Goal: Entertainment & Leisure: Consume media (video, audio)

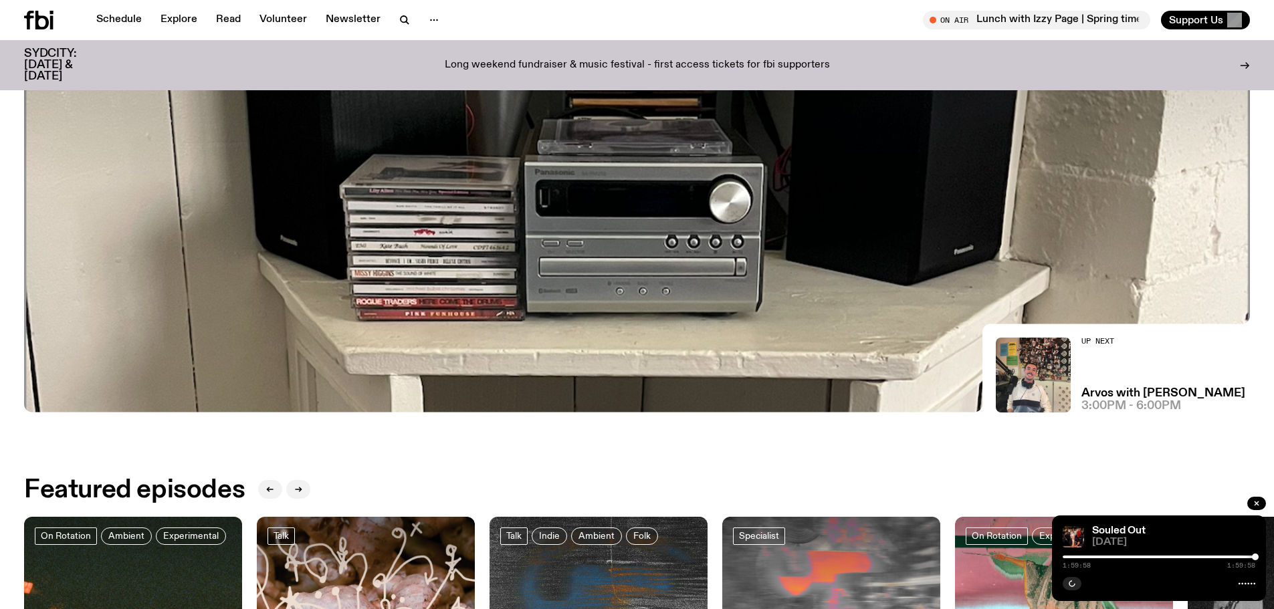
scroll to position [393, 0]
click at [128, 18] on link "Schedule" at bounding box center [119, 20] width 62 height 19
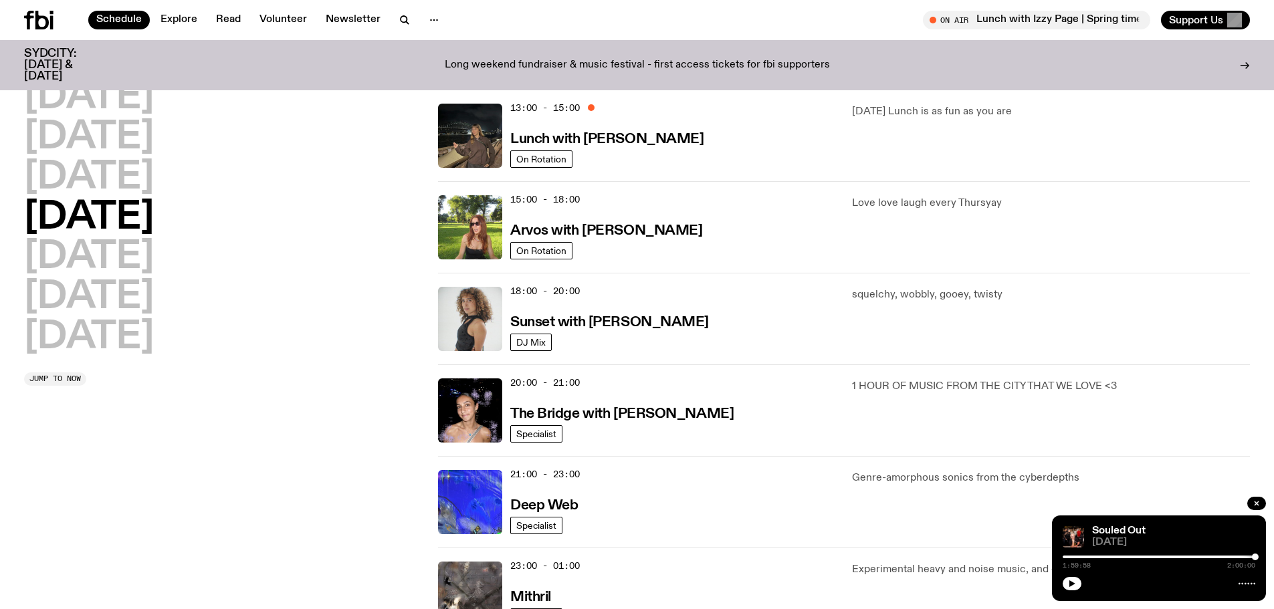
scroll to position [393, 0]
click at [136, 347] on h2 "Sunday" at bounding box center [89, 337] width 130 height 37
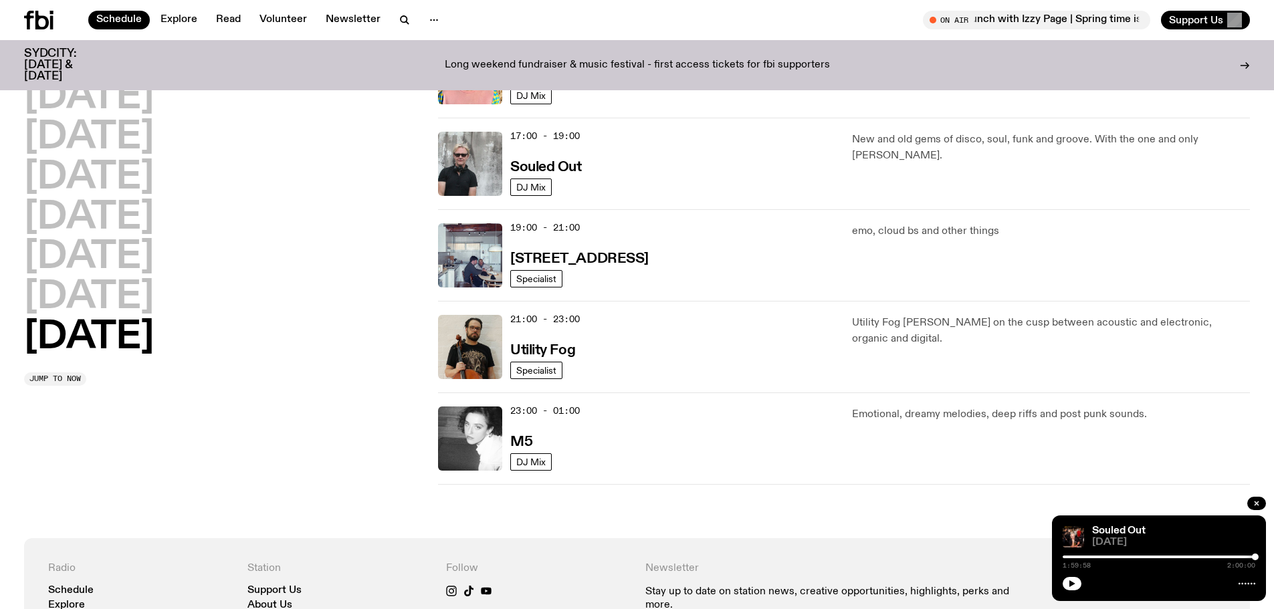
scroll to position [840, 0]
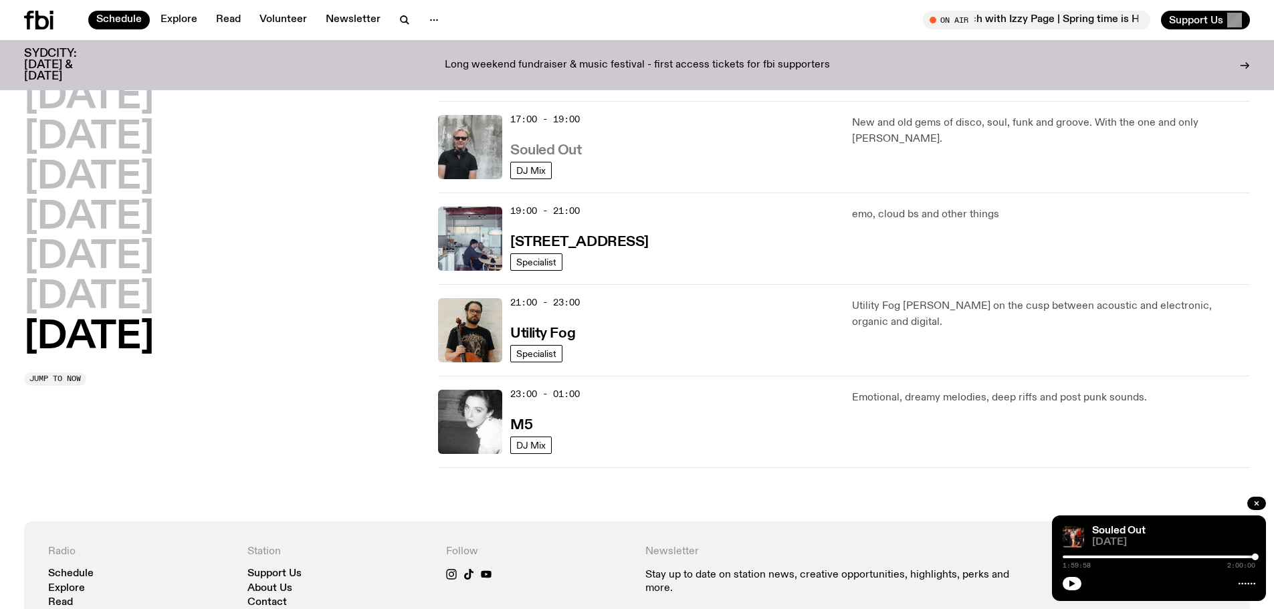
click at [554, 144] on h3 "Souled Out" at bounding box center [546, 151] width 72 height 14
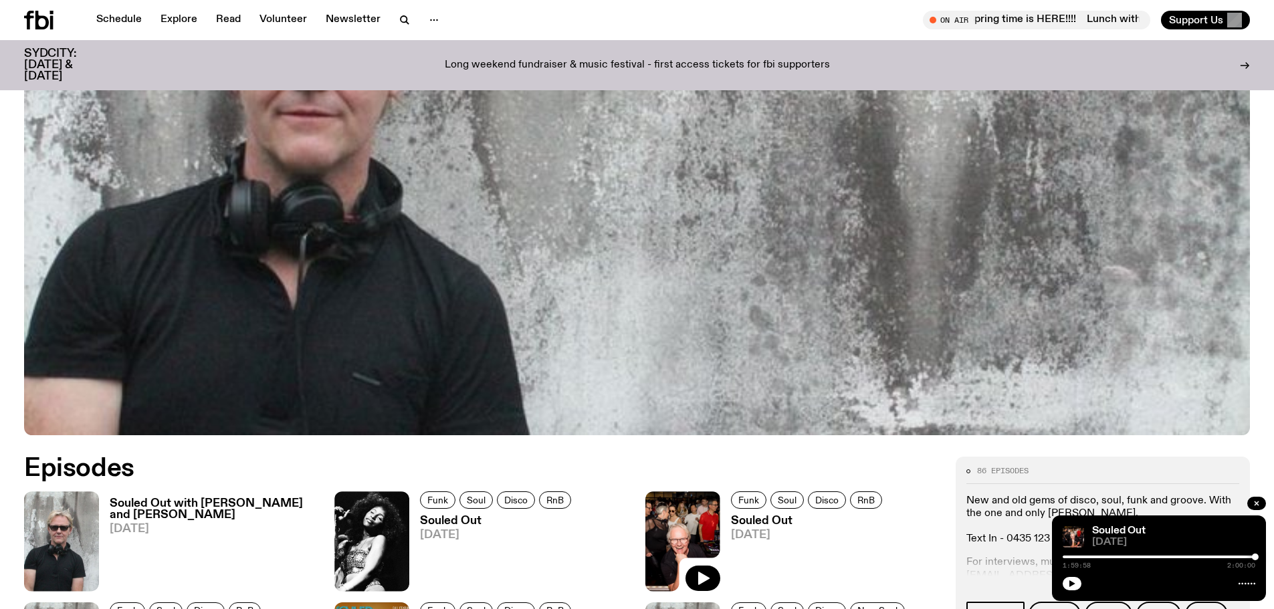
scroll to position [661, 0]
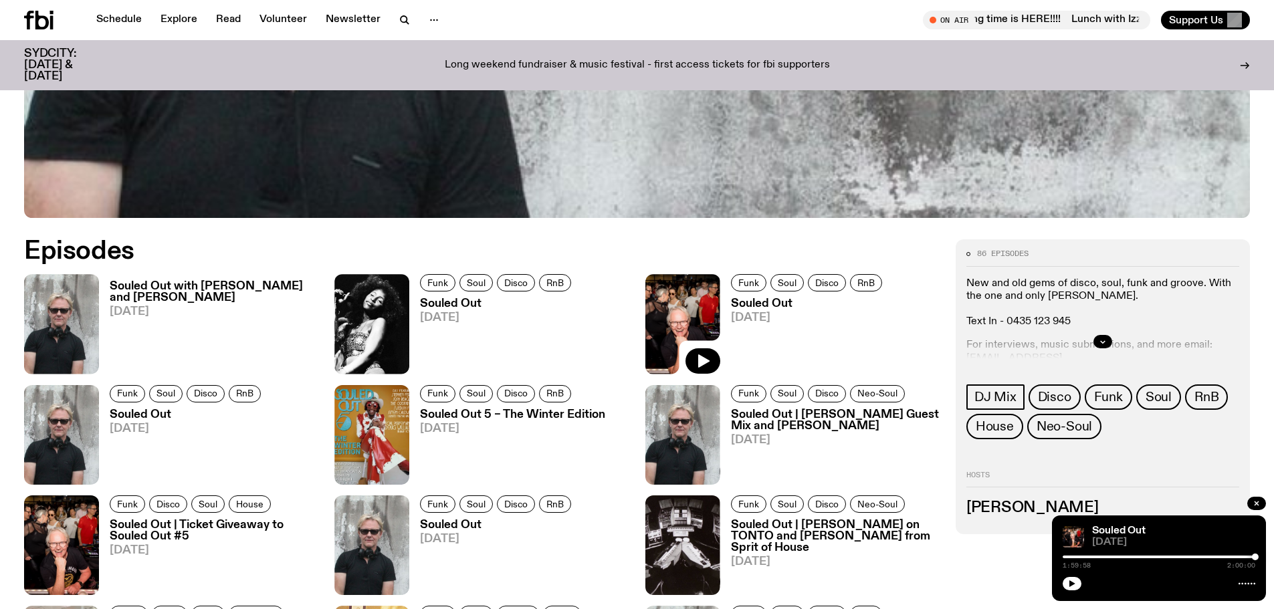
click at [163, 287] on h3 "Souled Out with [PERSON_NAME] and [PERSON_NAME]" at bounding box center [214, 292] width 209 height 23
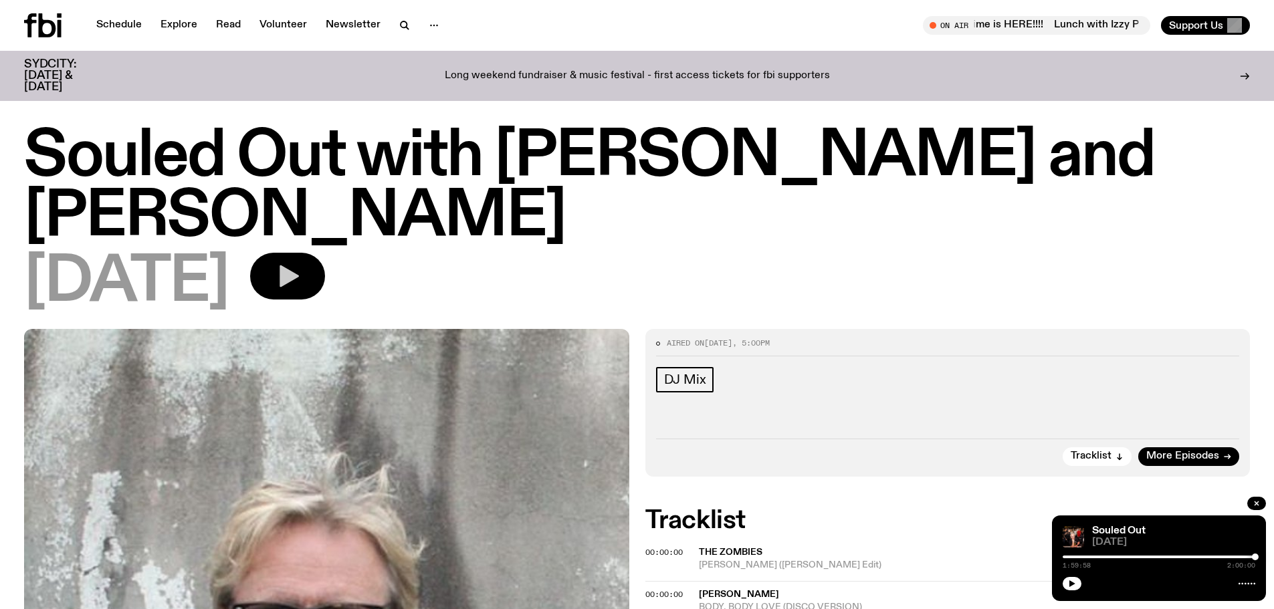
click at [301, 286] on icon "button" at bounding box center [287, 276] width 27 height 27
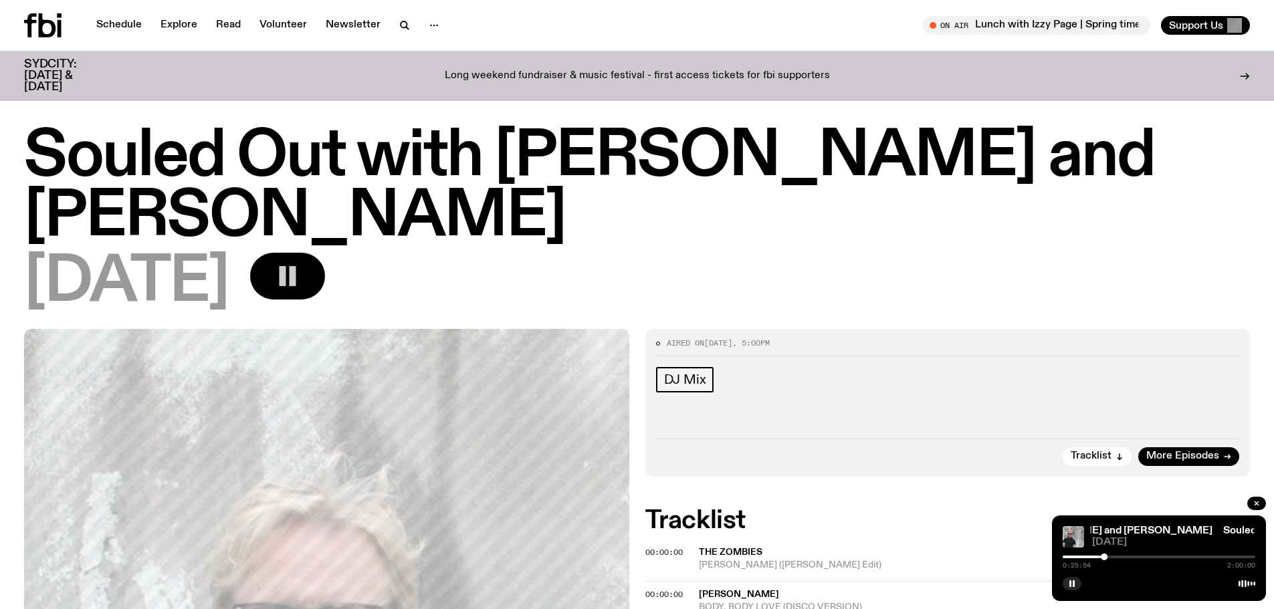
click at [325, 268] on button "button" at bounding box center [287, 276] width 75 height 47
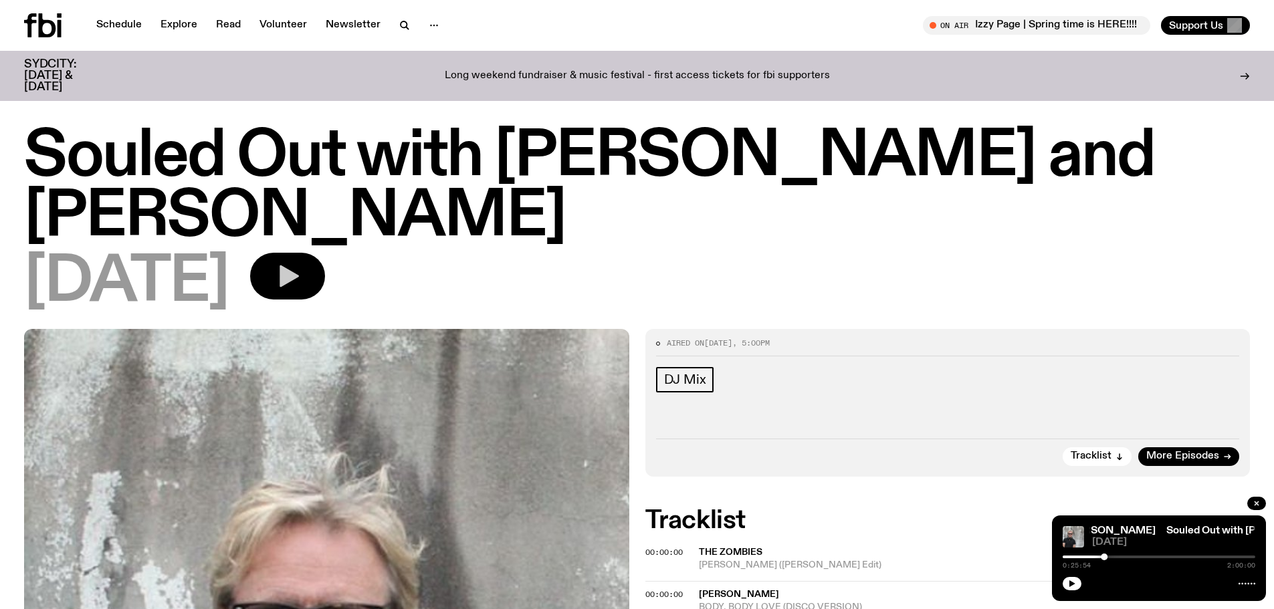
click at [325, 276] on button "button" at bounding box center [287, 276] width 75 height 47
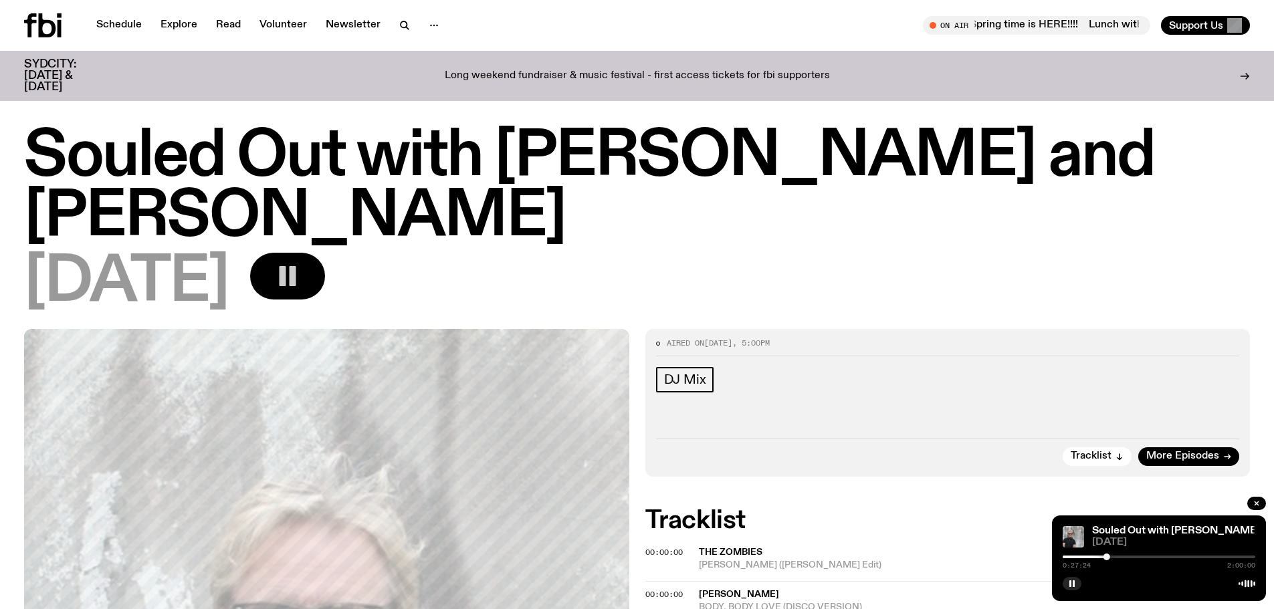
click at [286, 275] on rect "button" at bounding box center [283, 276] width 7 height 20
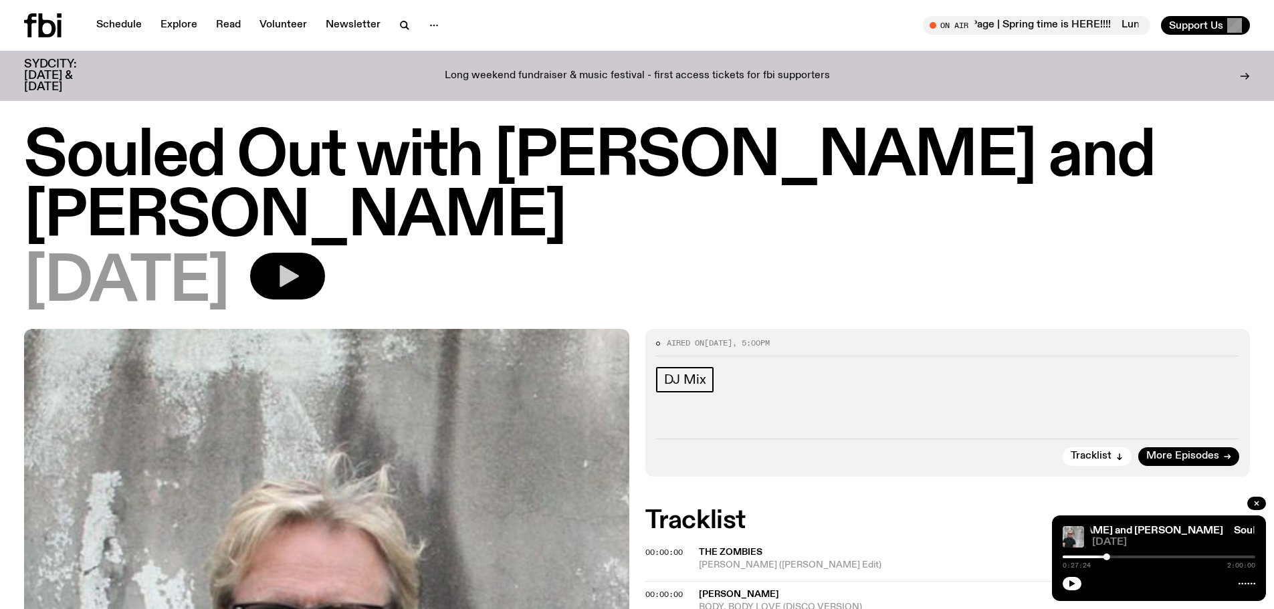
click at [301, 266] on icon "button" at bounding box center [287, 276] width 27 height 27
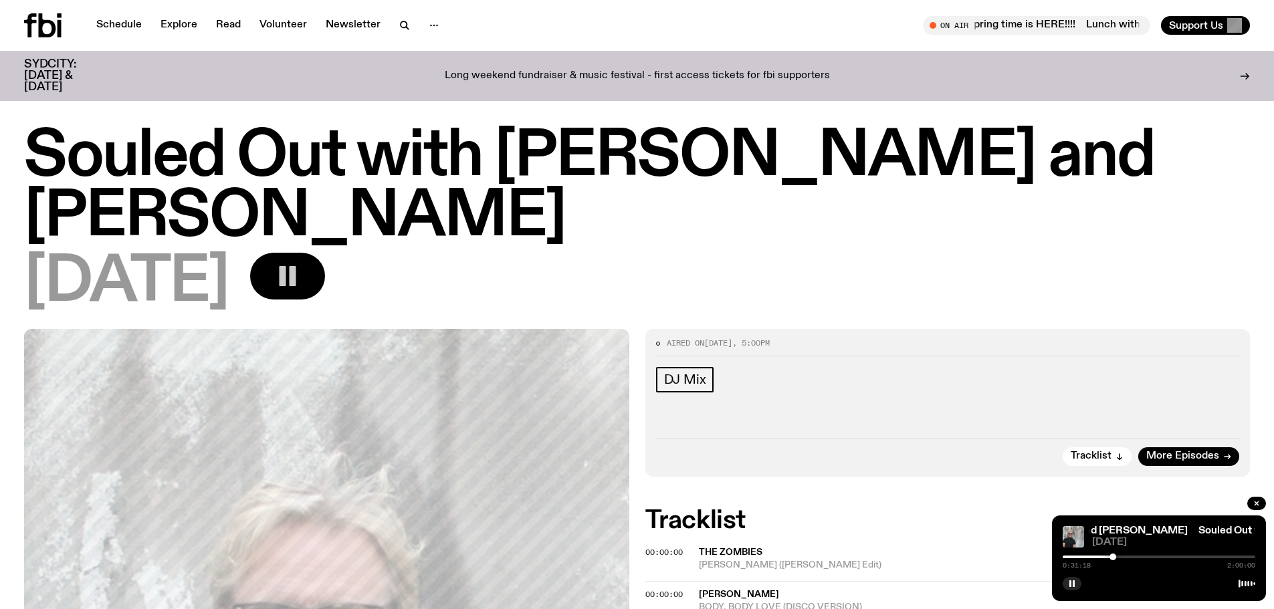
click at [296, 270] on rect "button" at bounding box center [293, 276] width 7 height 20
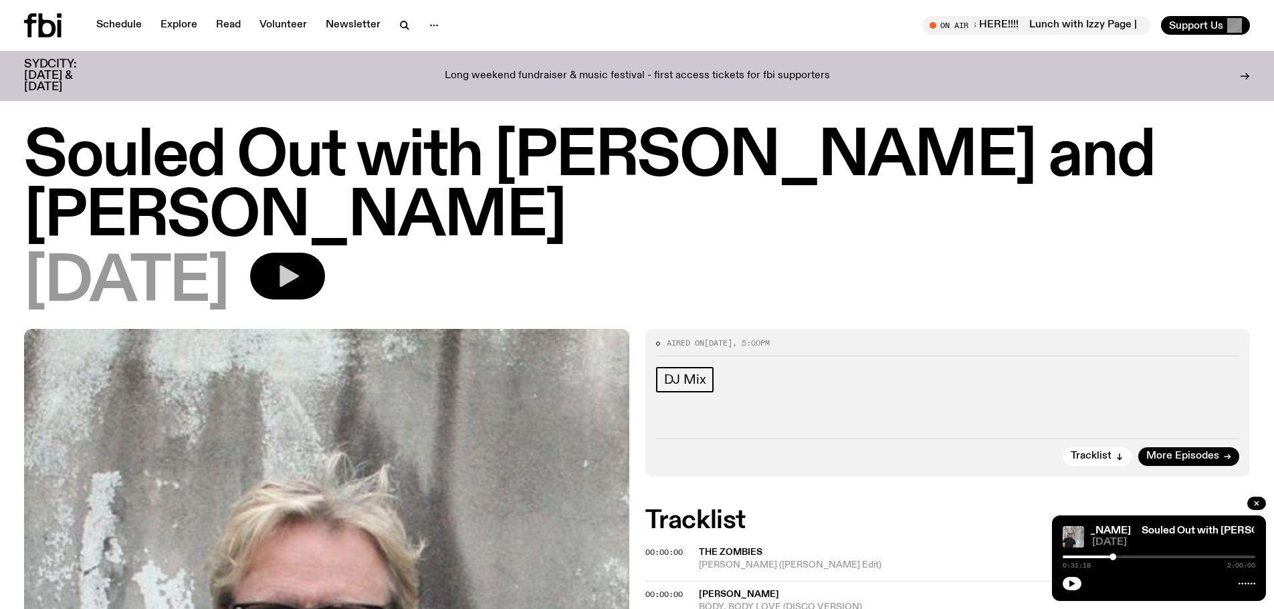
click at [301, 267] on icon "button" at bounding box center [287, 276] width 27 height 27
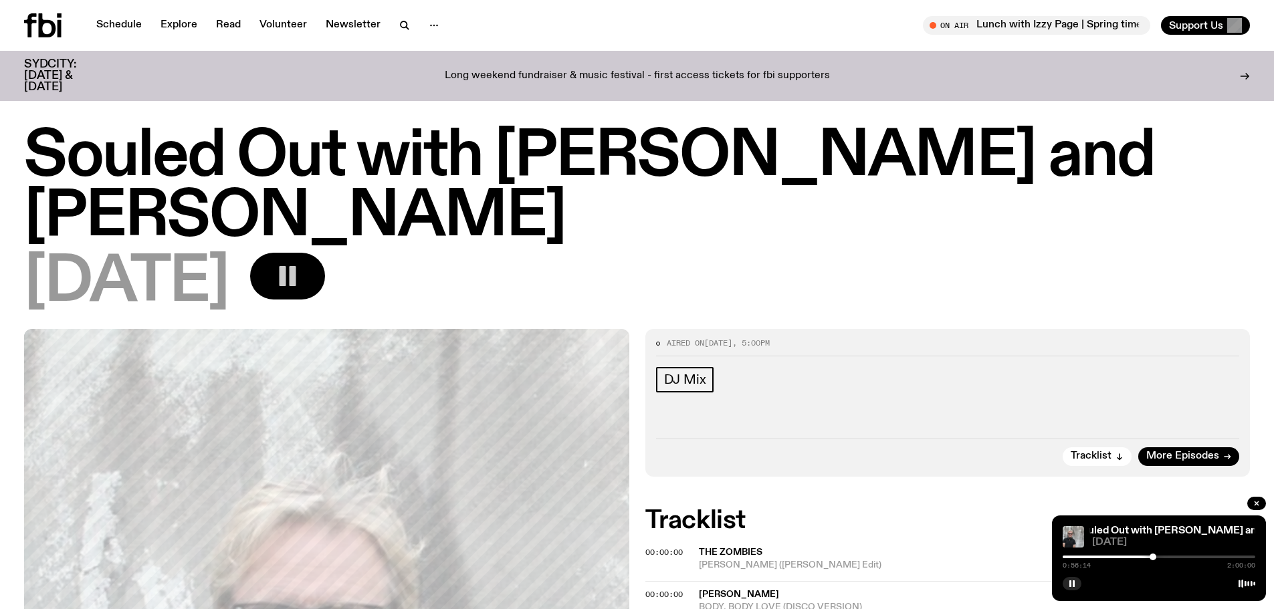
click at [286, 272] on rect "button" at bounding box center [283, 276] width 7 height 20
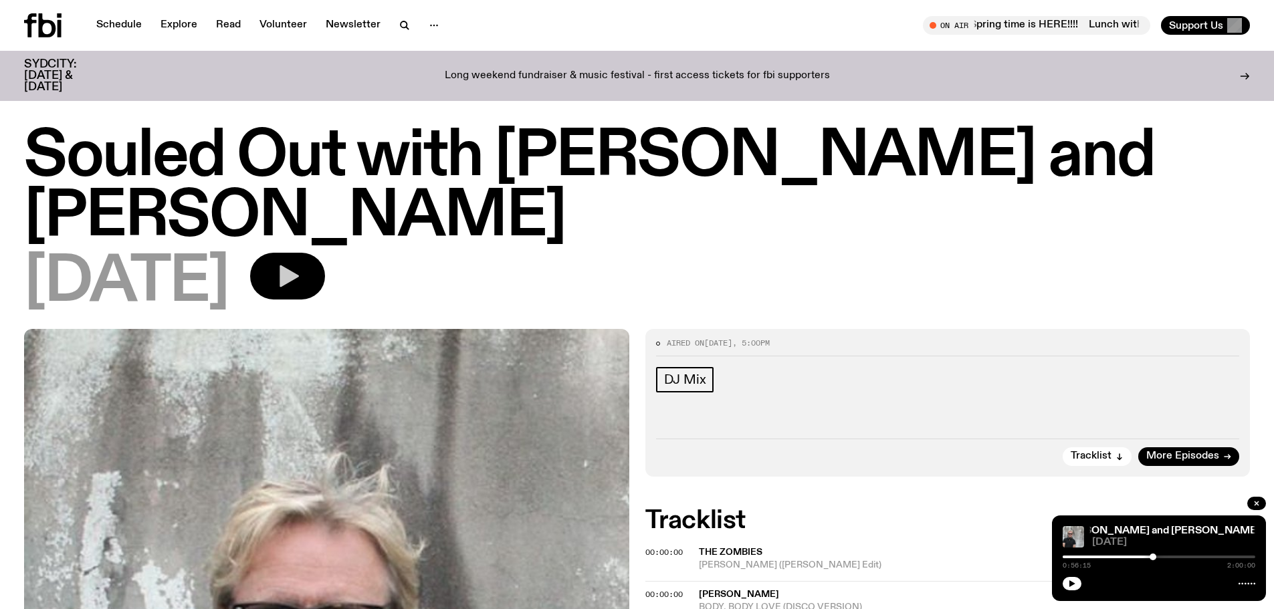
click at [299, 272] on icon "button" at bounding box center [289, 277] width 19 height 22
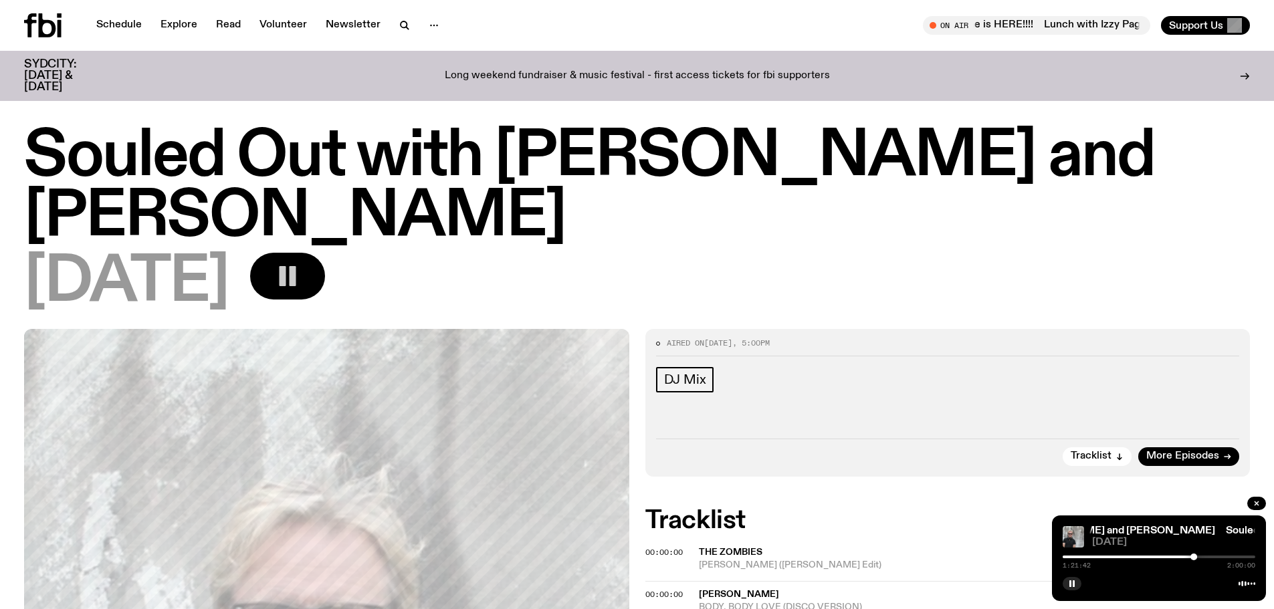
click at [301, 284] on icon "button" at bounding box center [287, 276] width 27 height 27
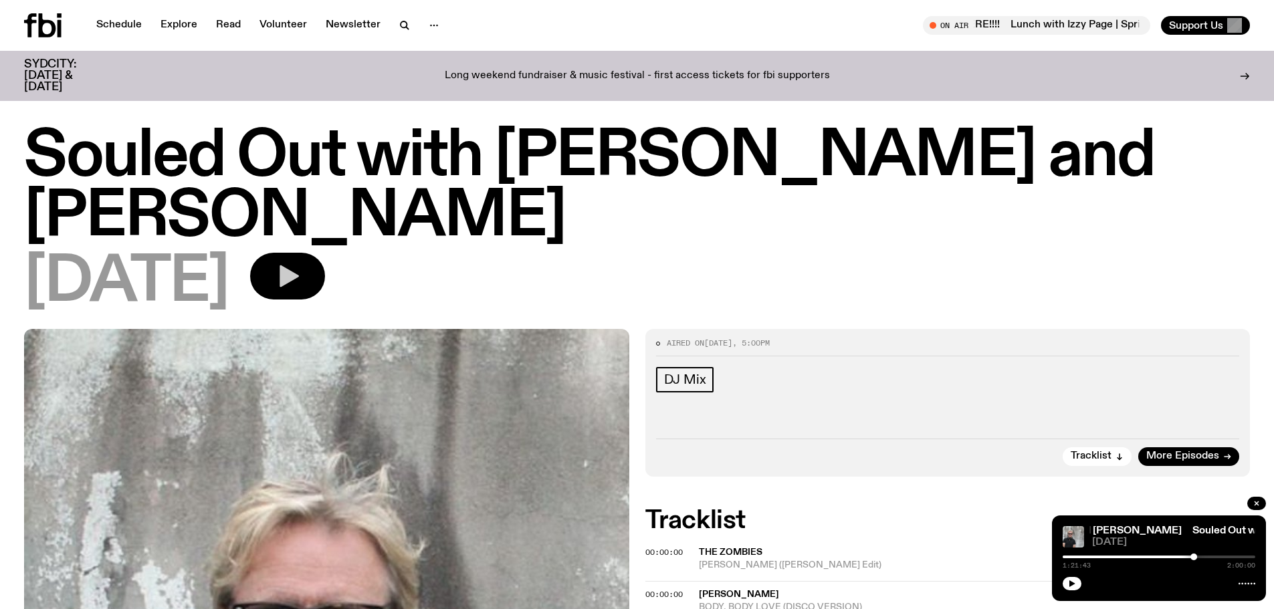
click at [301, 278] on icon "button" at bounding box center [287, 276] width 27 height 27
click at [686, 379] on span "DJ Mix" at bounding box center [685, 380] width 42 height 15
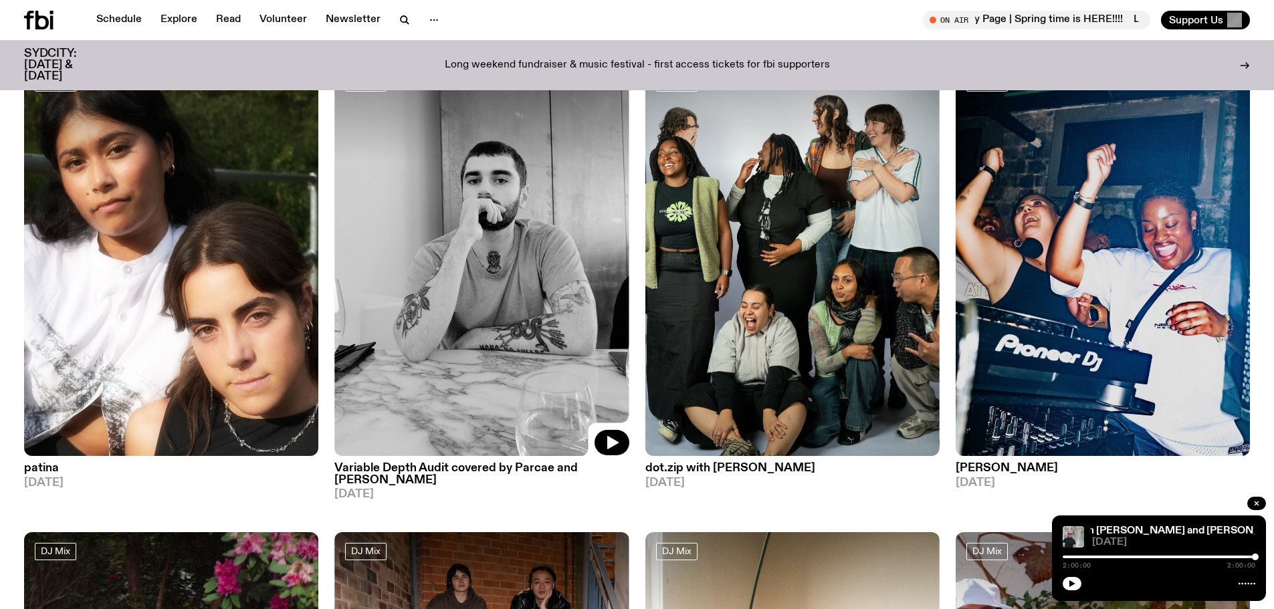
scroll to position [532, 0]
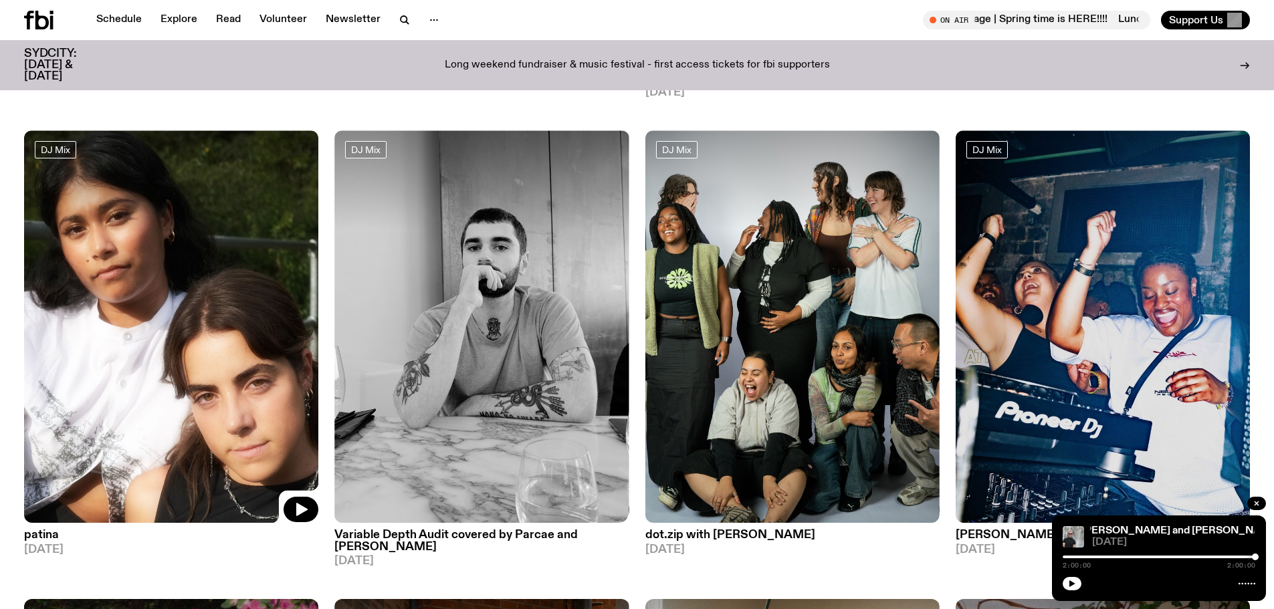
click at [205, 348] on img at bounding box center [171, 326] width 294 height 393
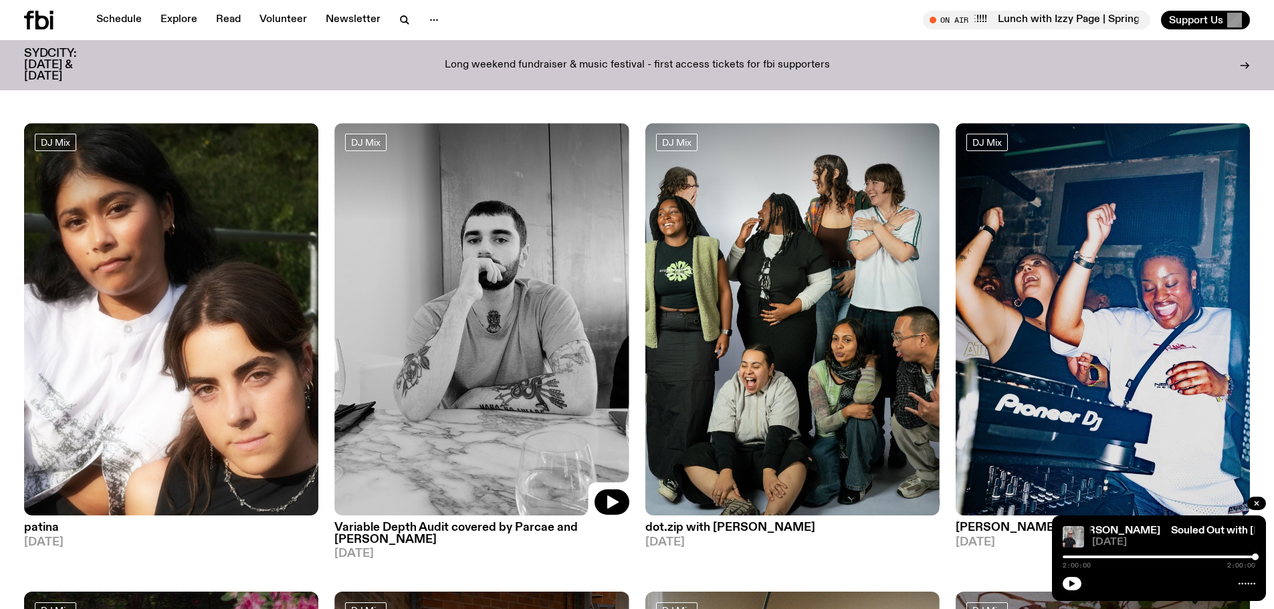
scroll to position [521, 0]
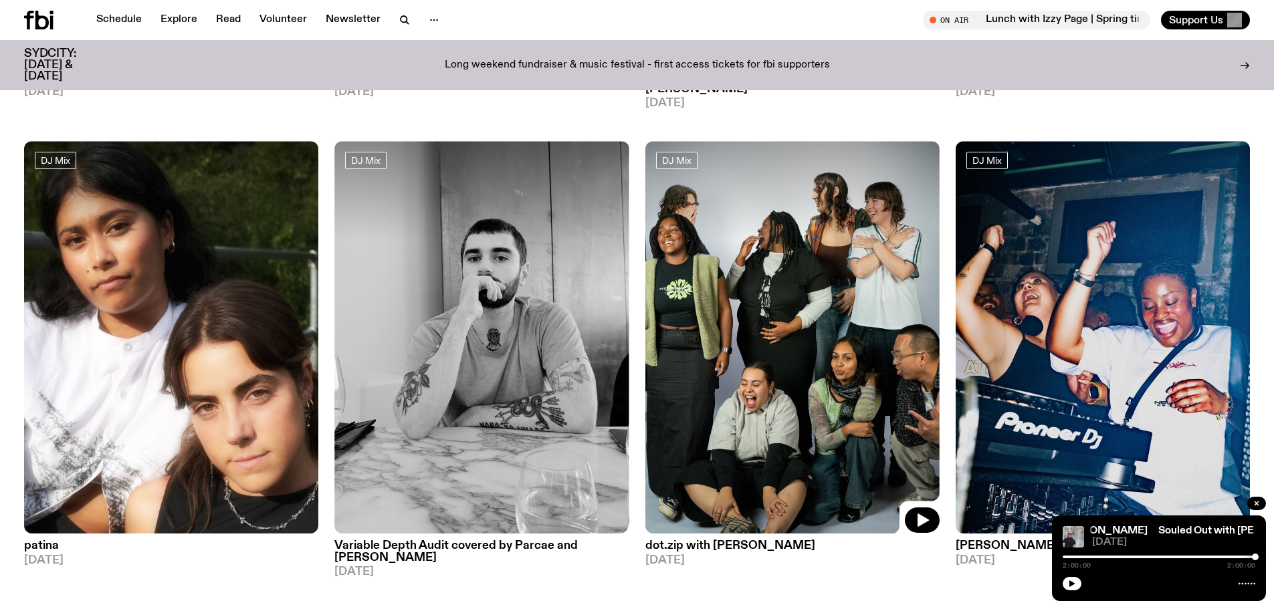
click at [760, 314] on img at bounding box center [792, 337] width 294 height 393
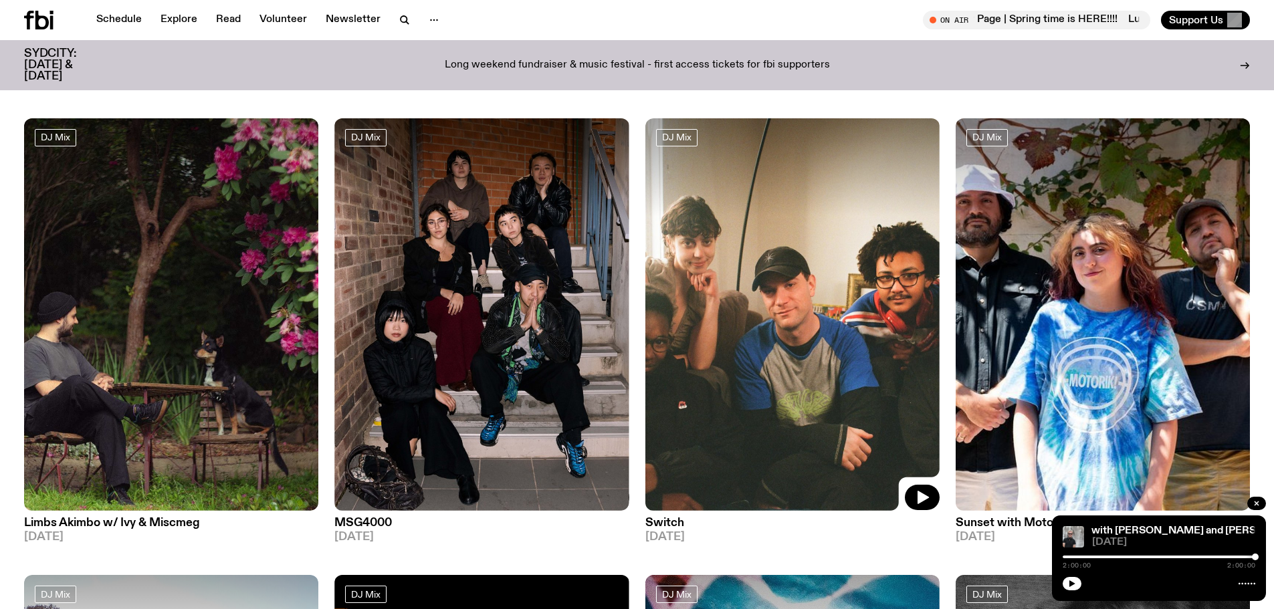
scroll to position [1045, 0]
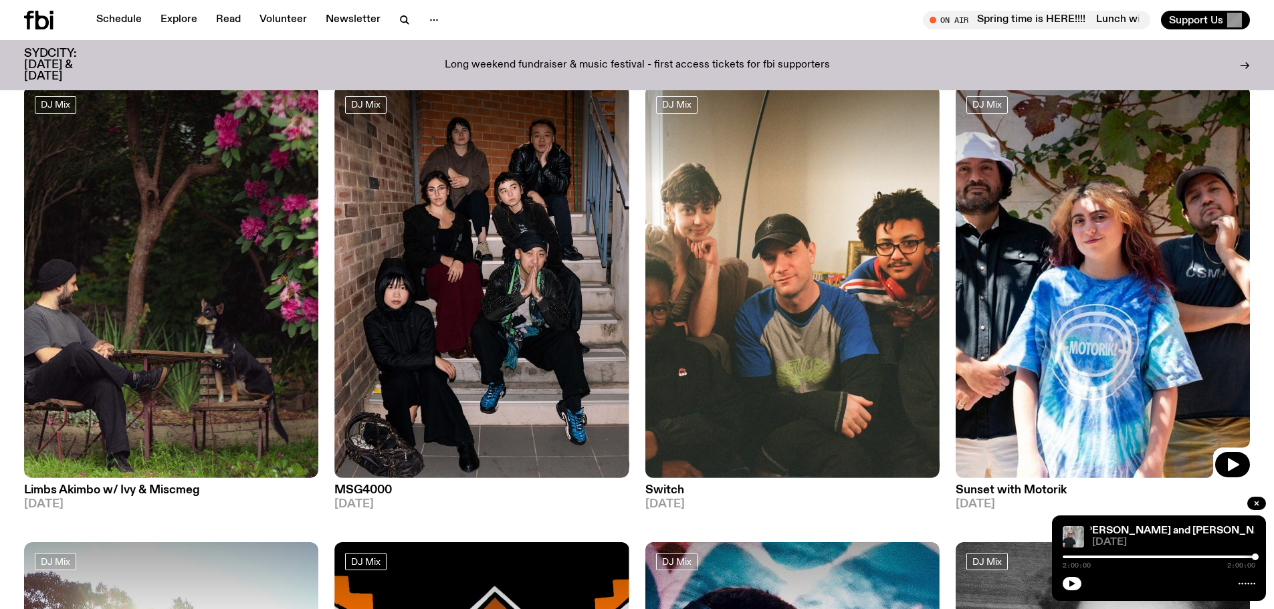
click at [1153, 303] on img at bounding box center [1103, 282] width 294 height 393
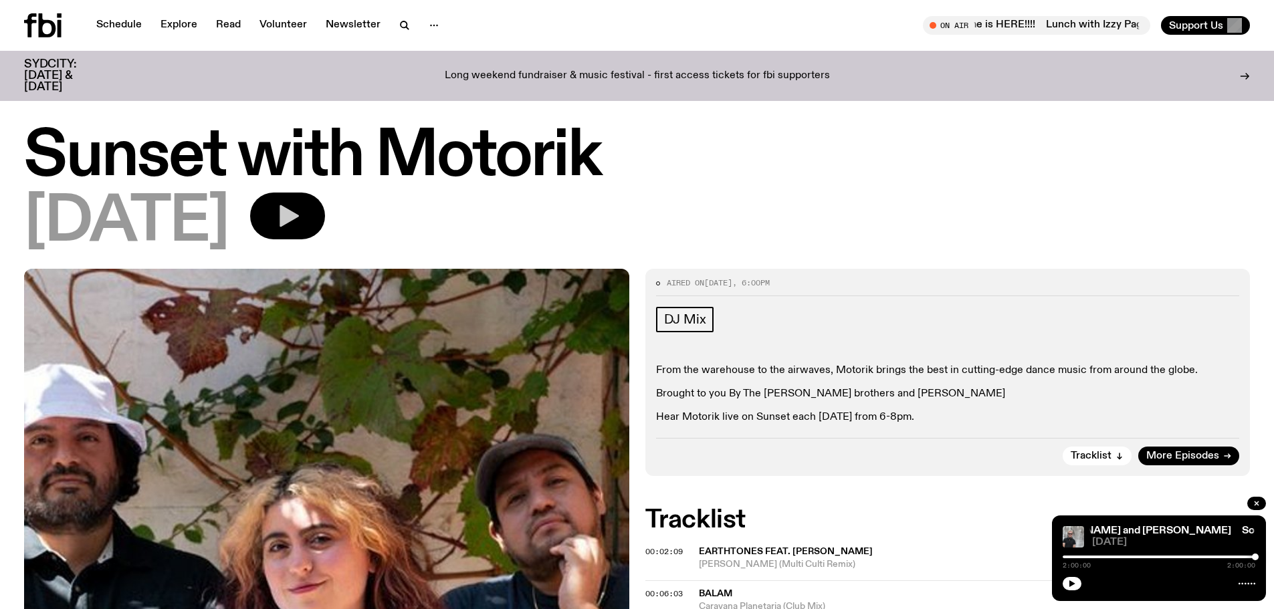
click at [325, 222] on button "button" at bounding box center [287, 216] width 75 height 47
